Goal: Information Seeking & Learning: Learn about a topic

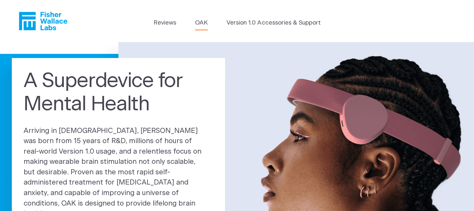
click at [206, 22] on link "OAK" at bounding box center [201, 23] width 13 height 9
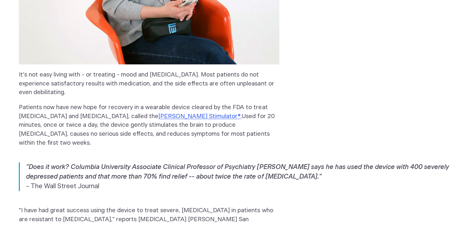
scroll to position [371, 0]
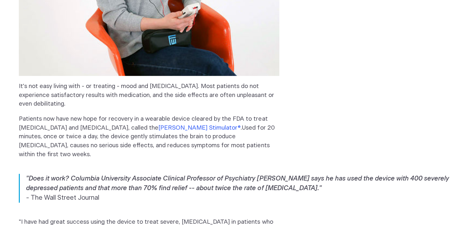
click at [174, 129] on link "[PERSON_NAME] Stimulator®" at bounding box center [199, 128] width 82 height 6
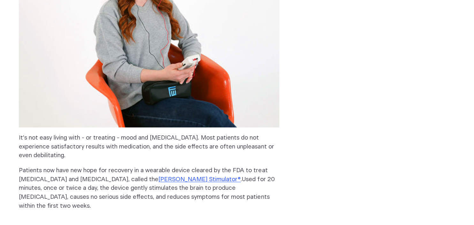
scroll to position [438, 0]
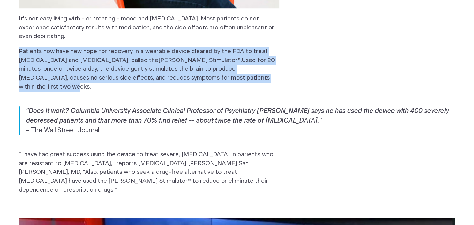
drag, startPoint x: 20, startPoint y: 54, endPoint x: 267, endPoint y: 82, distance: 248.5
click at [267, 82] on p "Patients now have new hope for recovery in a wearable device cleared by the FDA…" at bounding box center [149, 69] width 261 height 44
copy p "Patients now have new hope for recovery in a wearable device cleared by the FDA…"
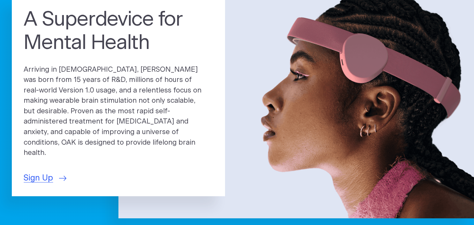
scroll to position [67, 0]
